Goal: Transaction & Acquisition: Purchase product/service

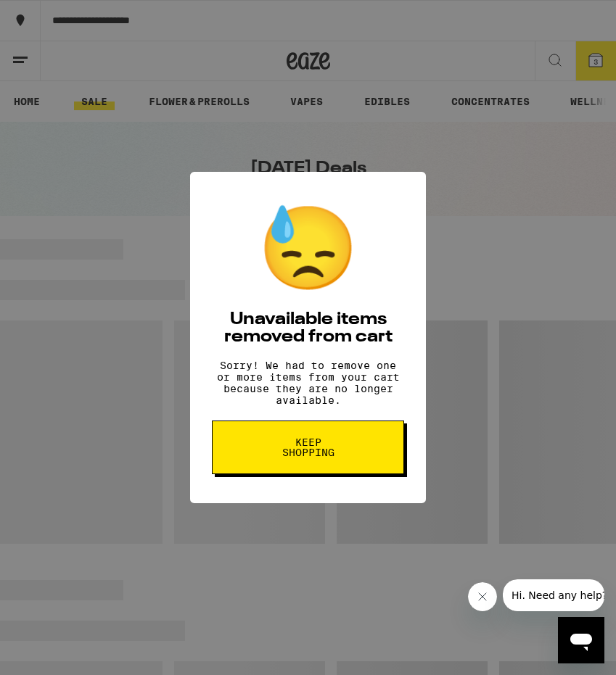
click at [323, 458] on span "Keep Shopping" at bounding box center [308, 447] width 75 height 20
